Goal: Find specific page/section: Find specific page/section

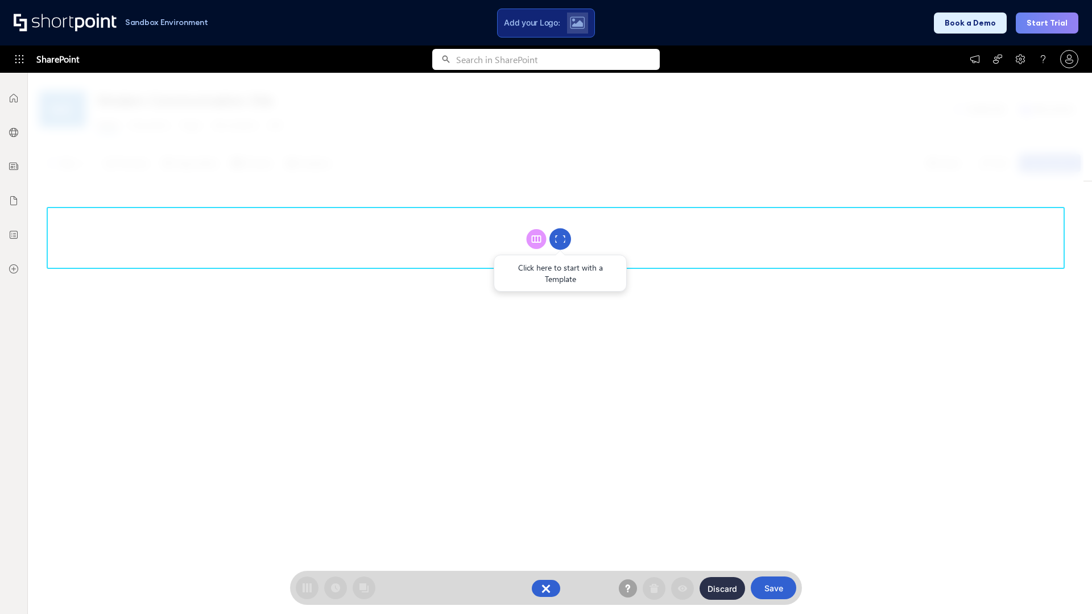
click at [560, 239] on circle at bounding box center [560, 240] width 22 height 22
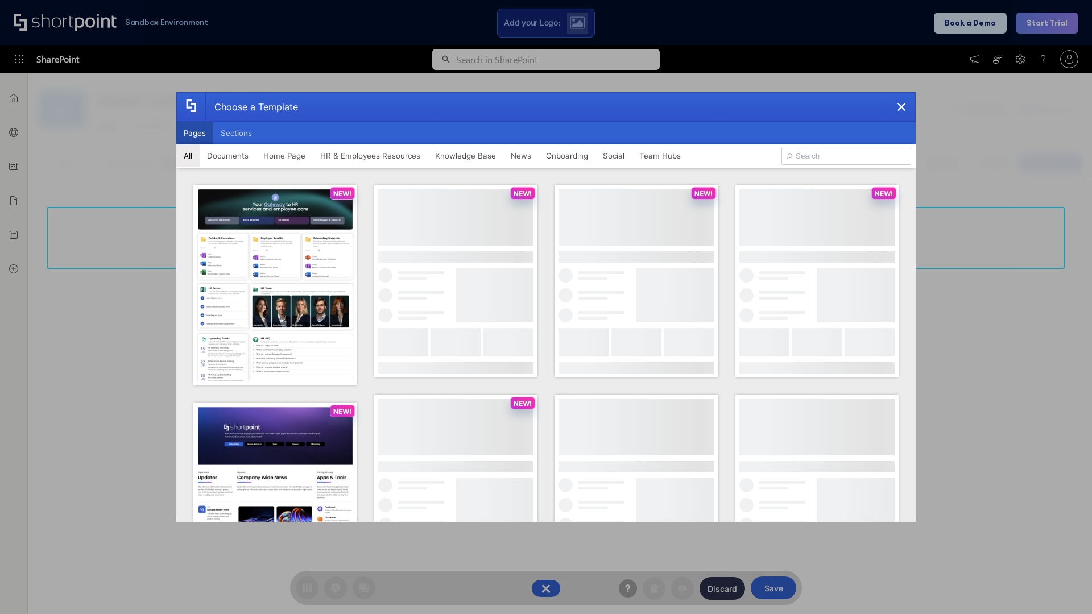
click at [194, 133] on button "Pages" at bounding box center [194, 133] width 37 height 23
type input "HR 6"
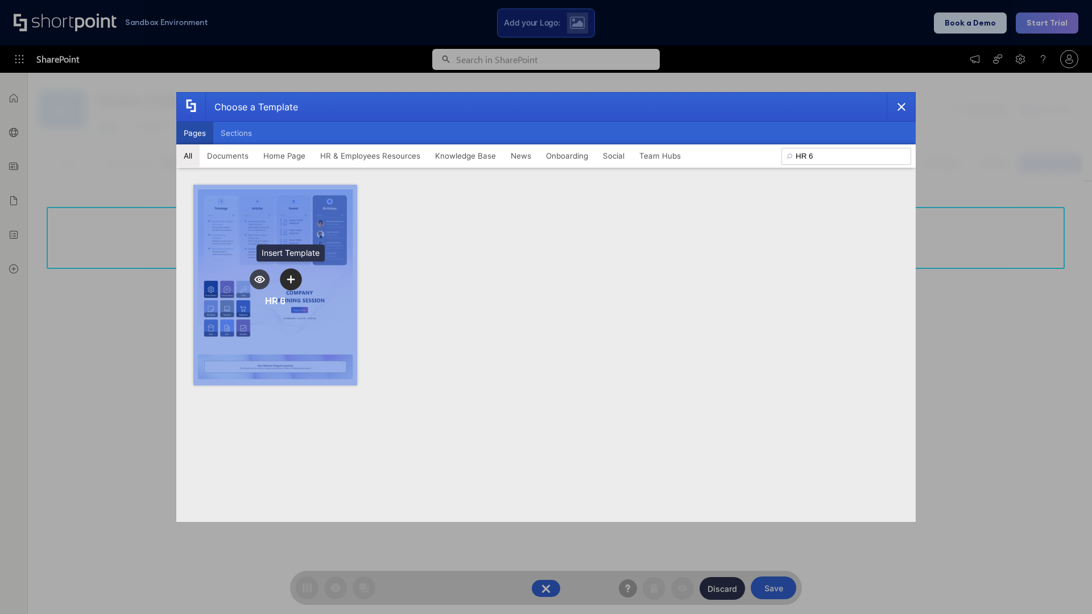
click at [291, 279] on icon "template selector" at bounding box center [291, 279] width 8 height 8
